Goal: Information Seeking & Learning: Learn about a topic

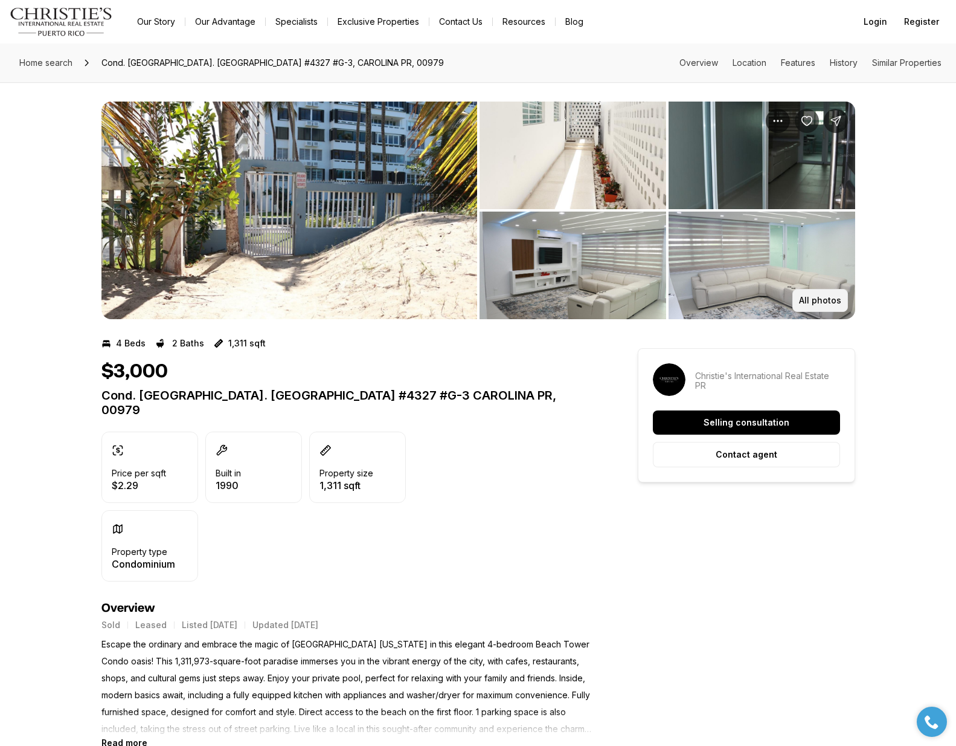
click at [803, 301] on p "All photos" at bounding box center [820, 300] width 42 height 10
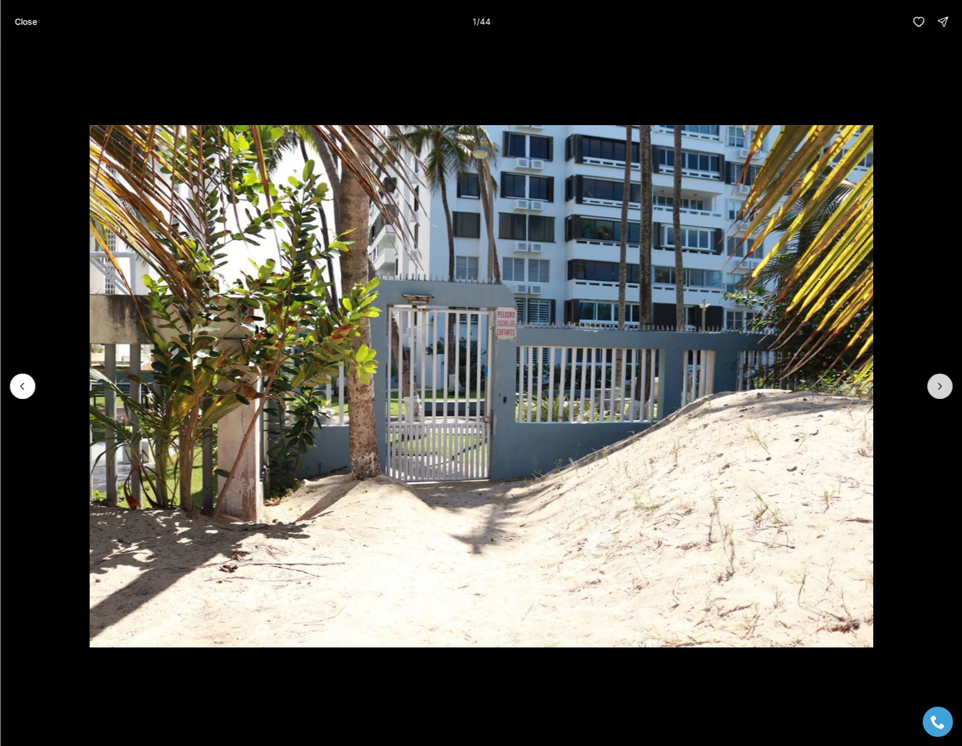
click at [942, 388] on icon "Next slide" at bounding box center [940, 386] width 12 height 12
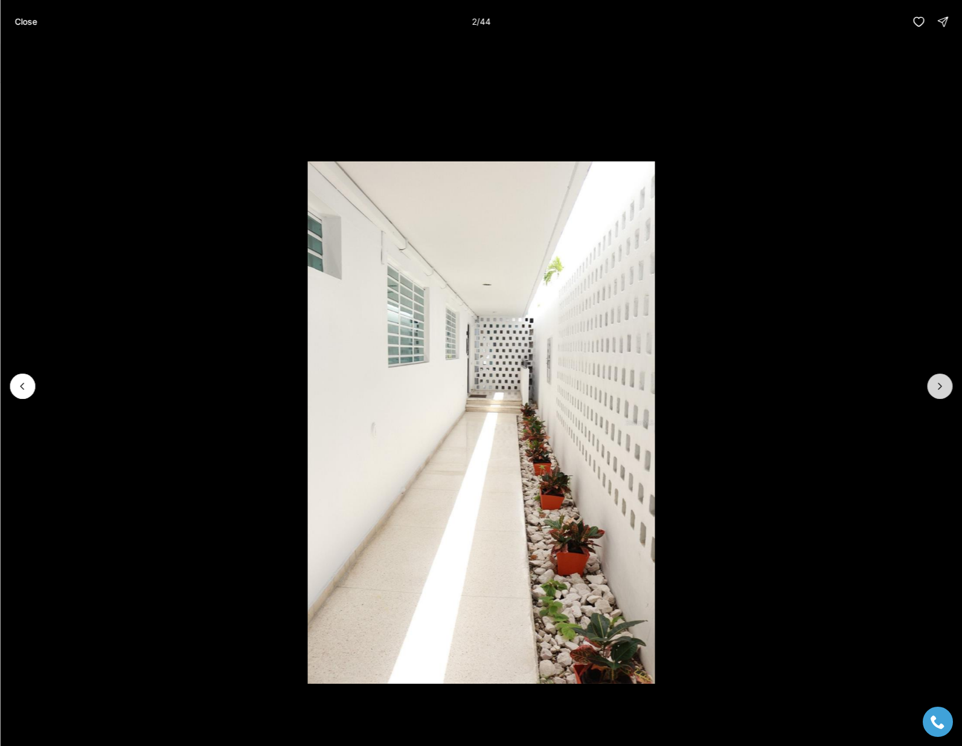
click at [942, 388] on icon "Next slide" at bounding box center [940, 386] width 12 height 12
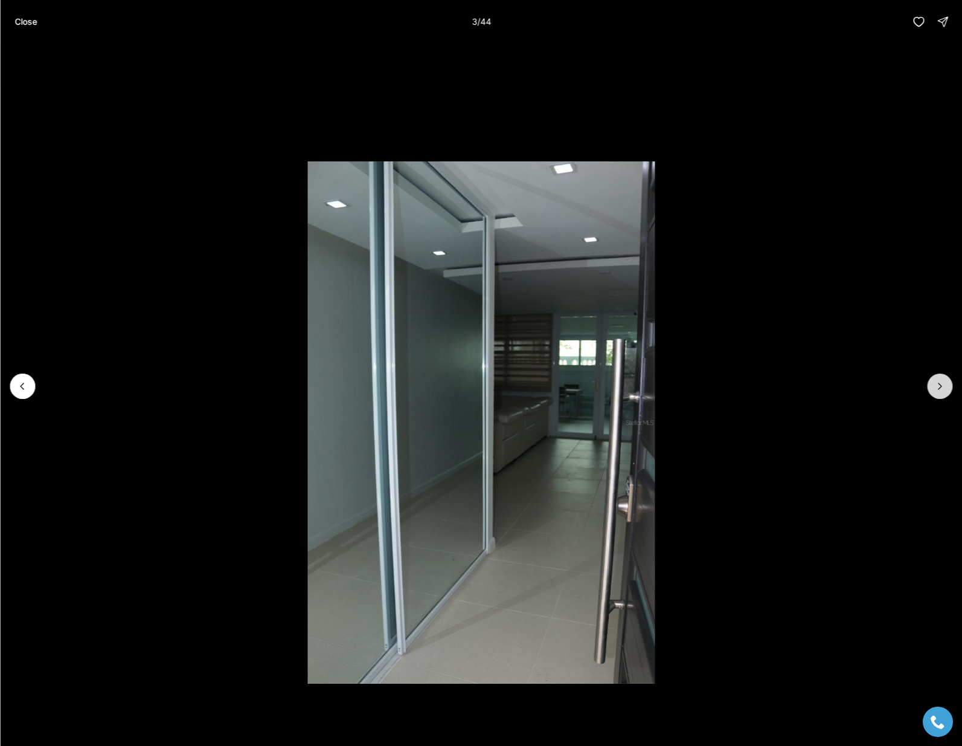
click at [942, 388] on icon "Next slide" at bounding box center [940, 386] width 12 height 12
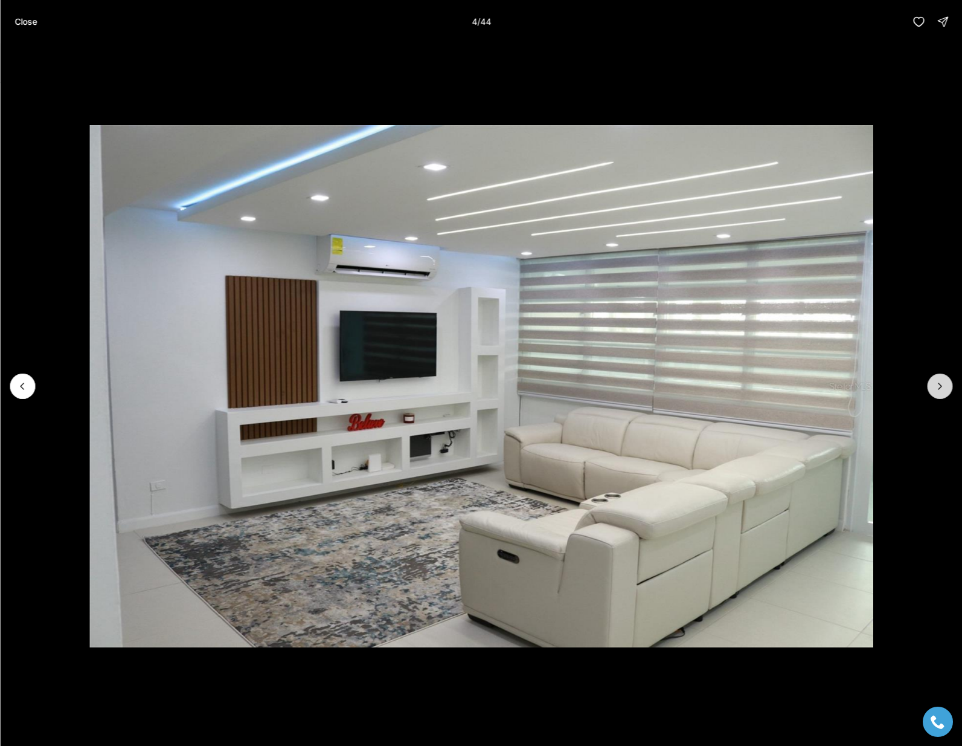
click at [942, 388] on icon "Next slide" at bounding box center [940, 386] width 12 height 12
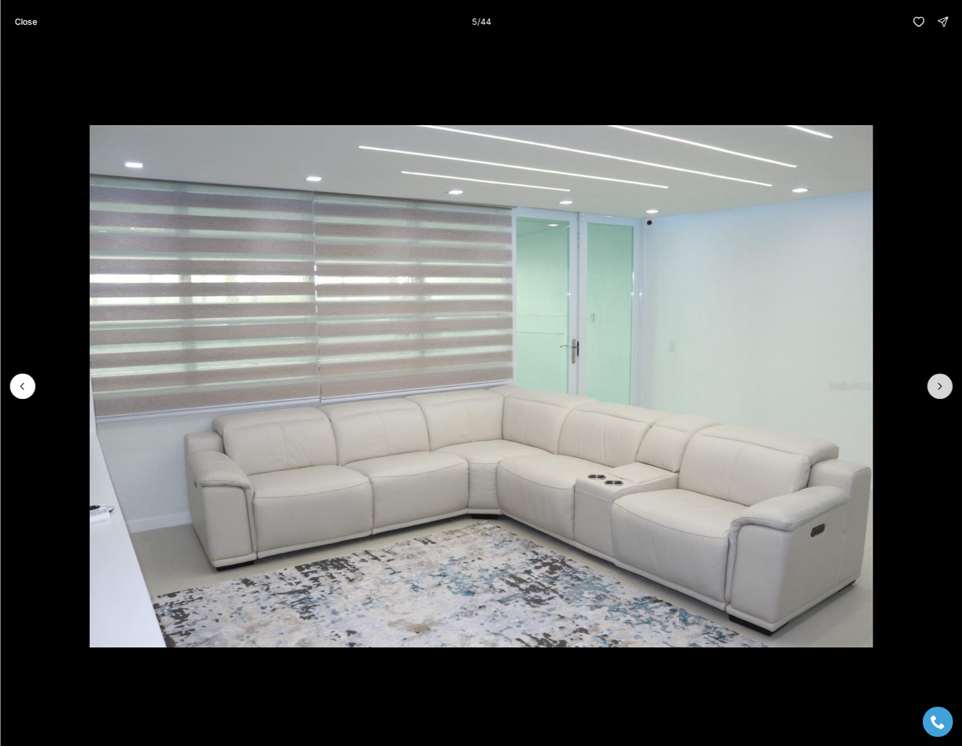
click at [942, 388] on icon "Next slide" at bounding box center [940, 386] width 12 height 12
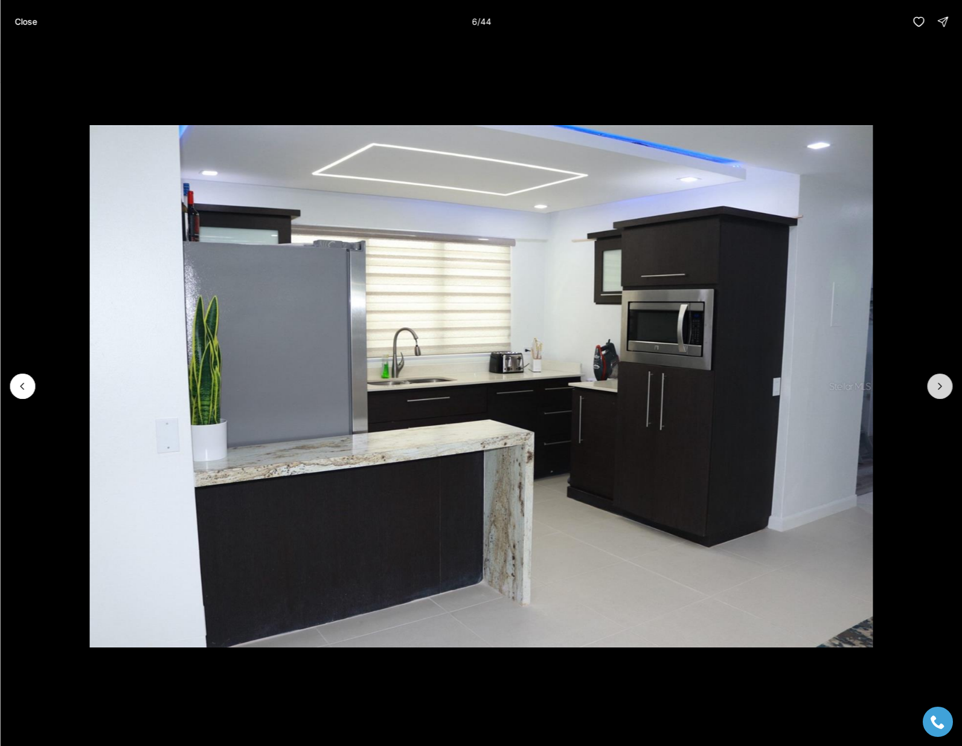
click at [942, 388] on icon "Next slide" at bounding box center [940, 386] width 12 height 12
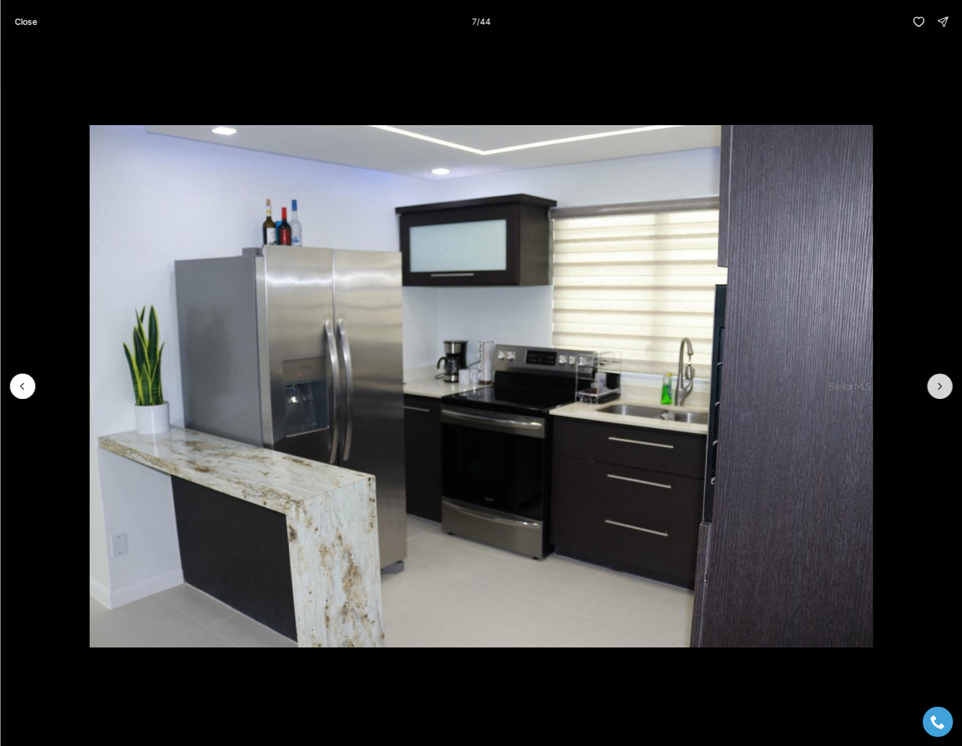
click at [942, 388] on icon "Next slide" at bounding box center [940, 386] width 12 height 12
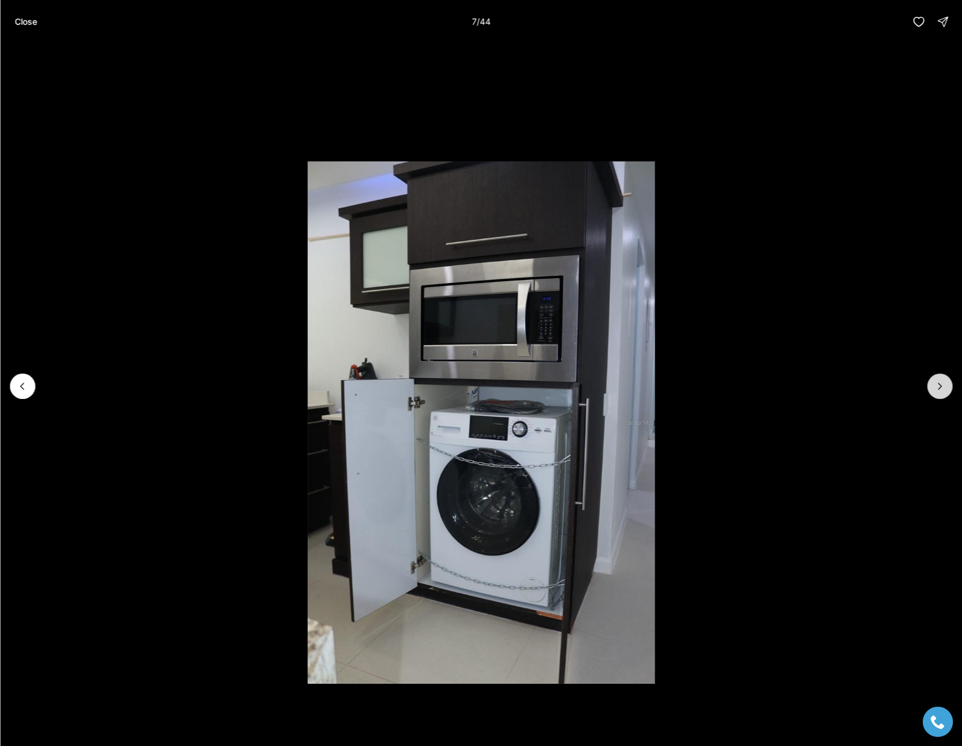
click at [942, 388] on icon "Next slide" at bounding box center [940, 386] width 12 height 12
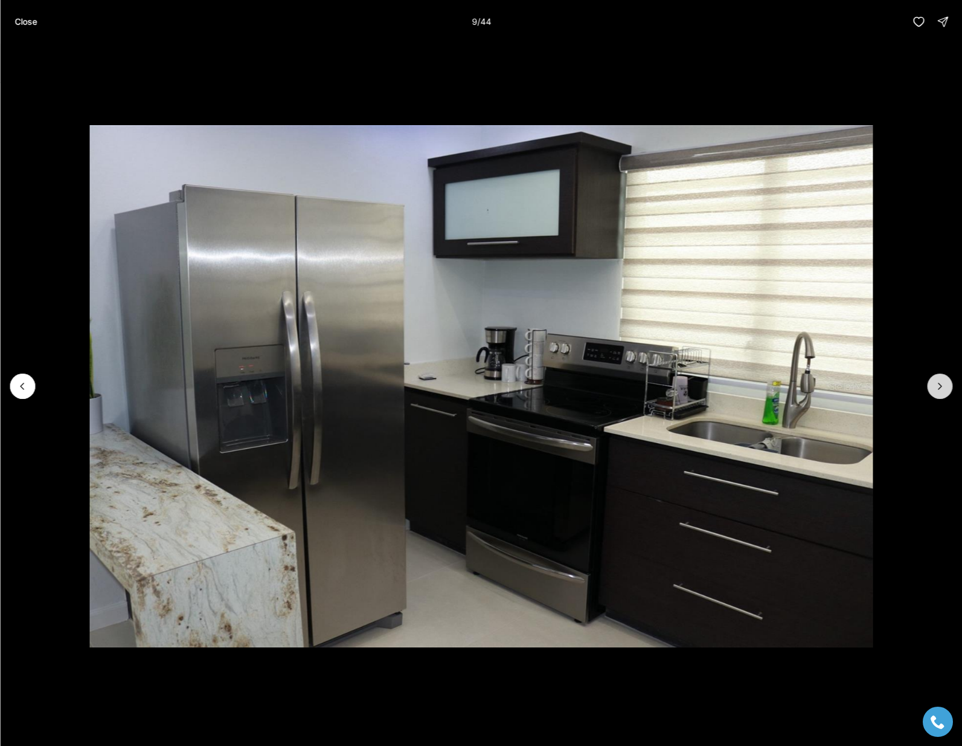
click at [942, 388] on icon "Next slide" at bounding box center [940, 386] width 12 height 12
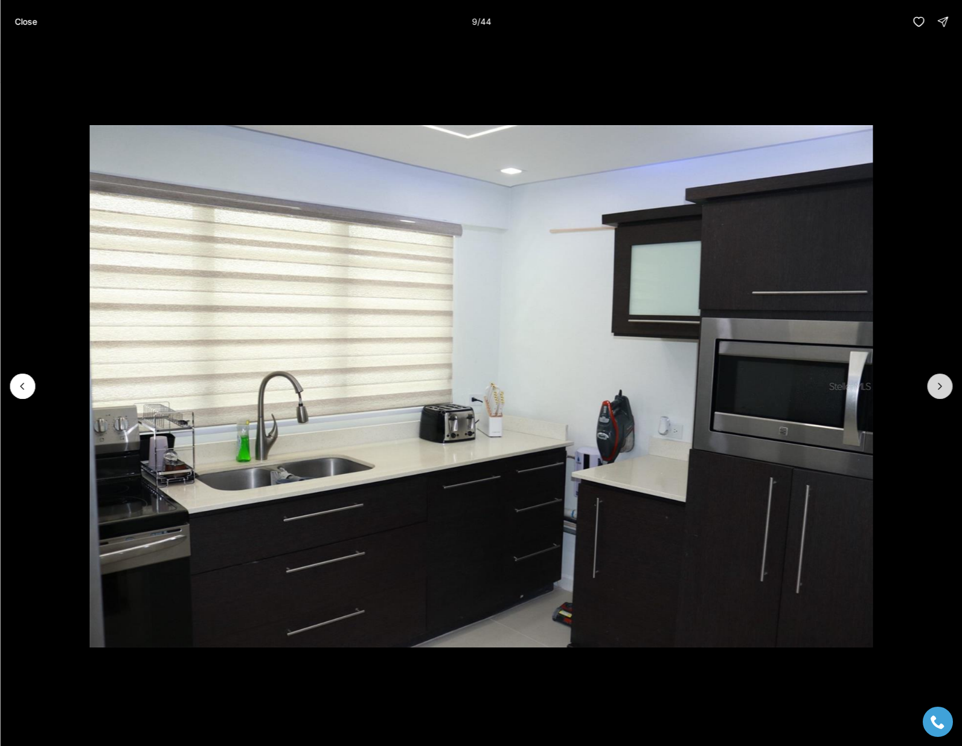
click at [942, 388] on icon "Next slide" at bounding box center [940, 386] width 12 height 12
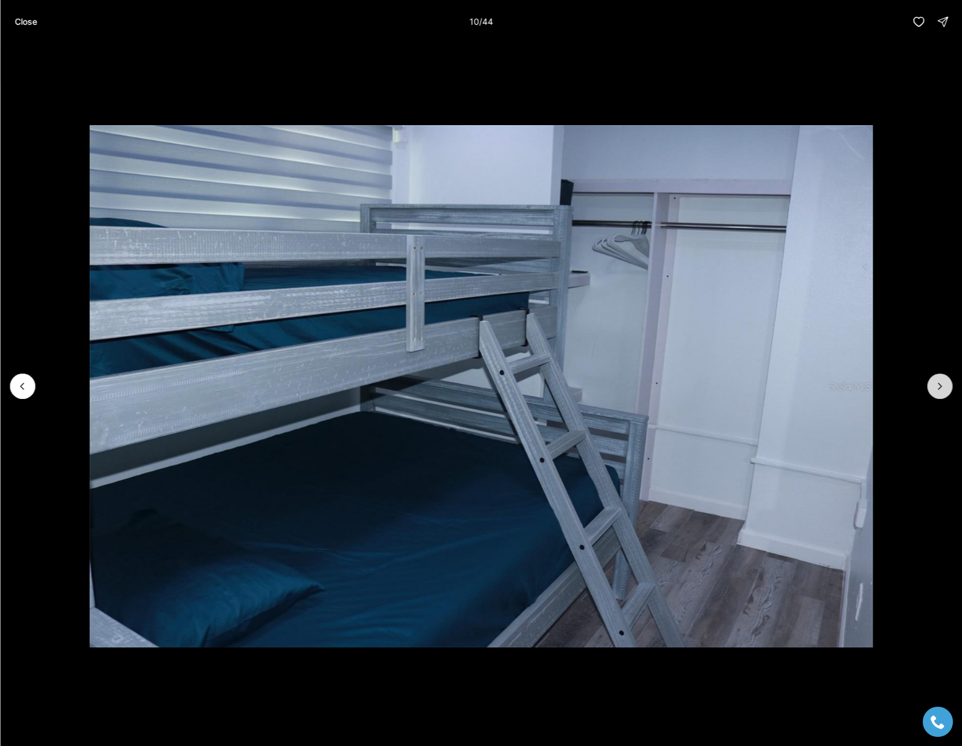
click at [942, 388] on icon "Next slide" at bounding box center [940, 386] width 12 height 12
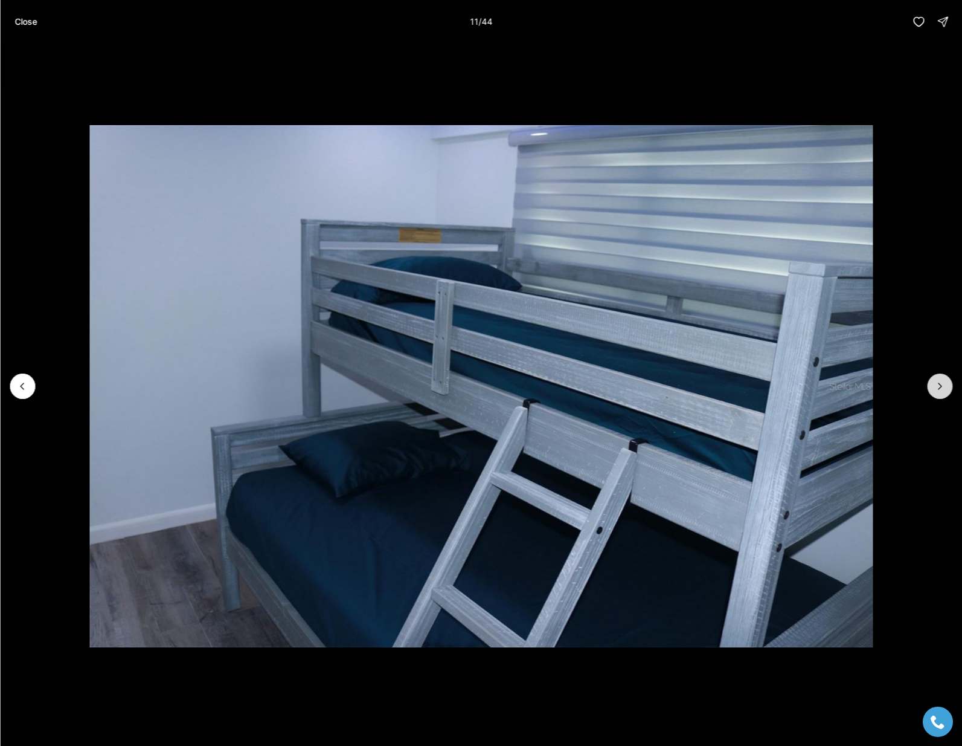
click at [942, 388] on icon "Next slide" at bounding box center [940, 386] width 12 height 12
